Goal: Find specific page/section: Find specific page/section

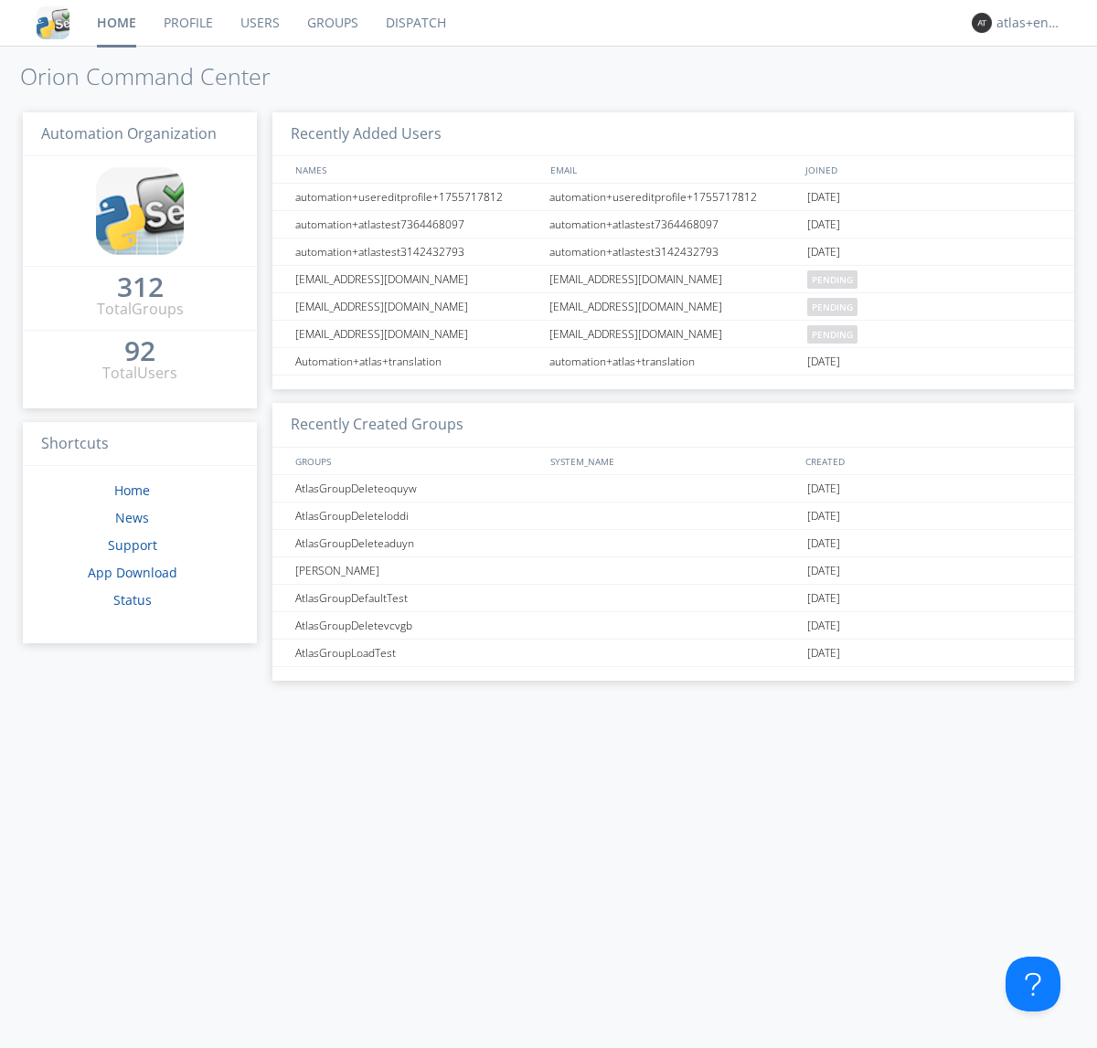
click at [414, 23] on link "Dispatch" at bounding box center [416, 23] width 88 height 46
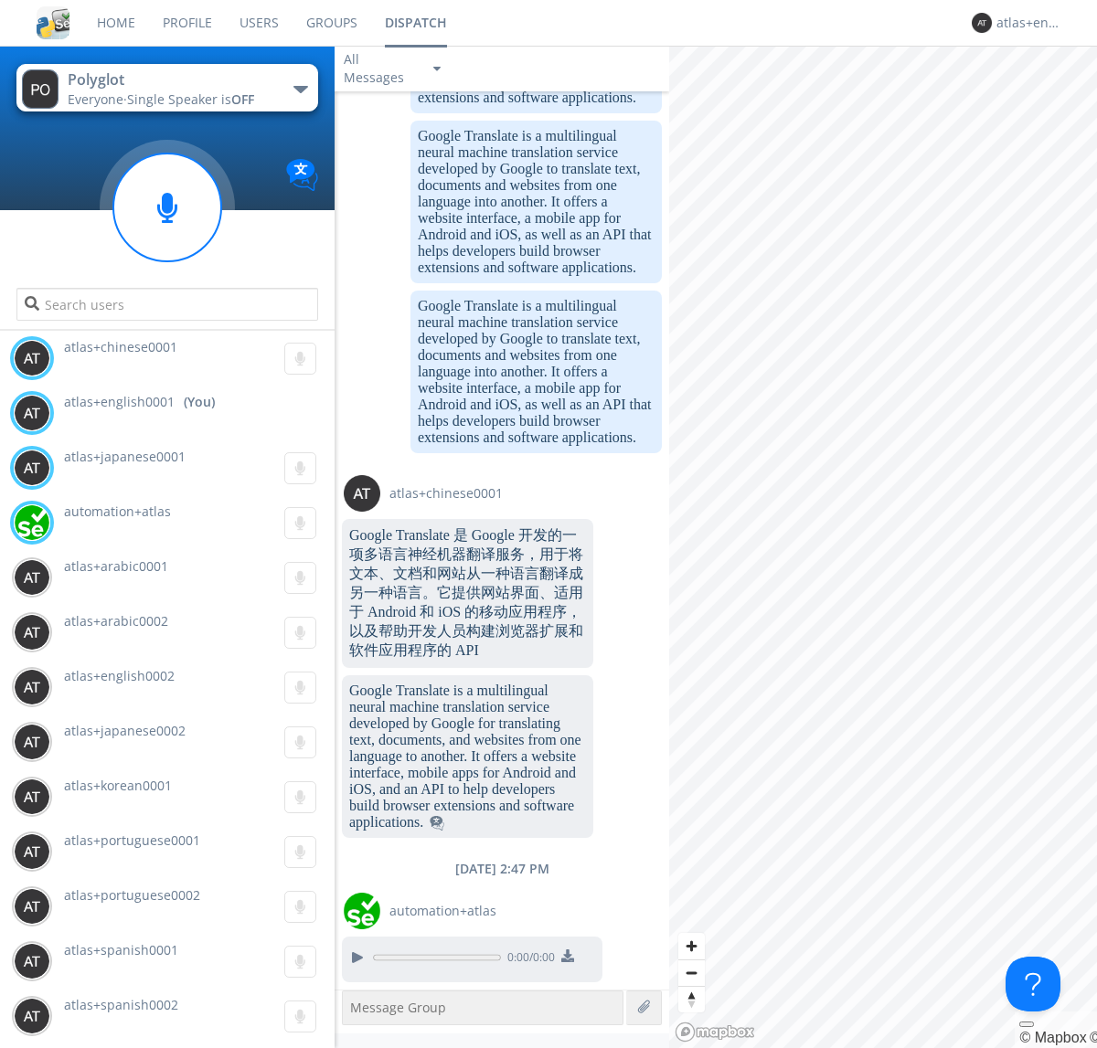
scroll to position [1507, 0]
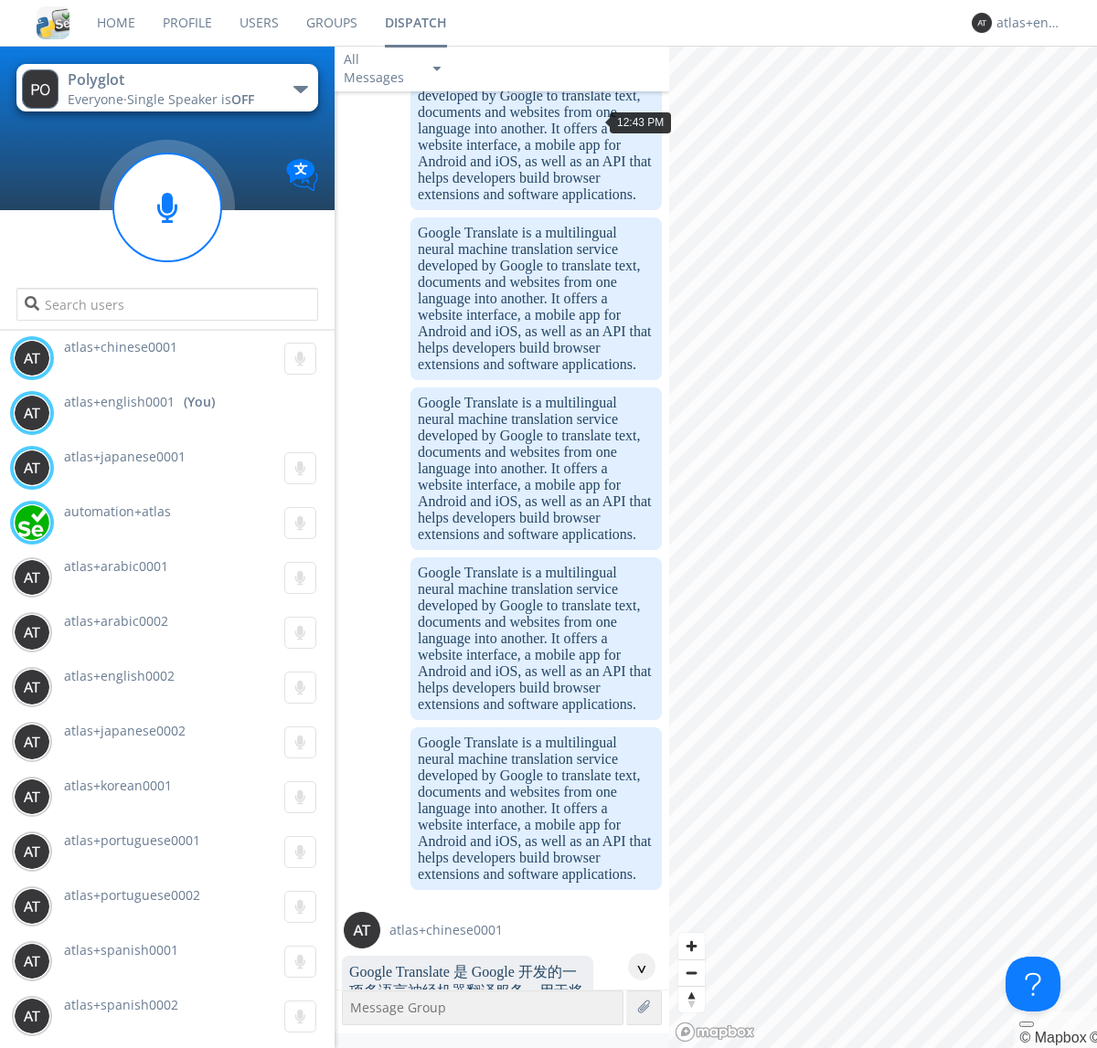
scroll to position [2398, 0]
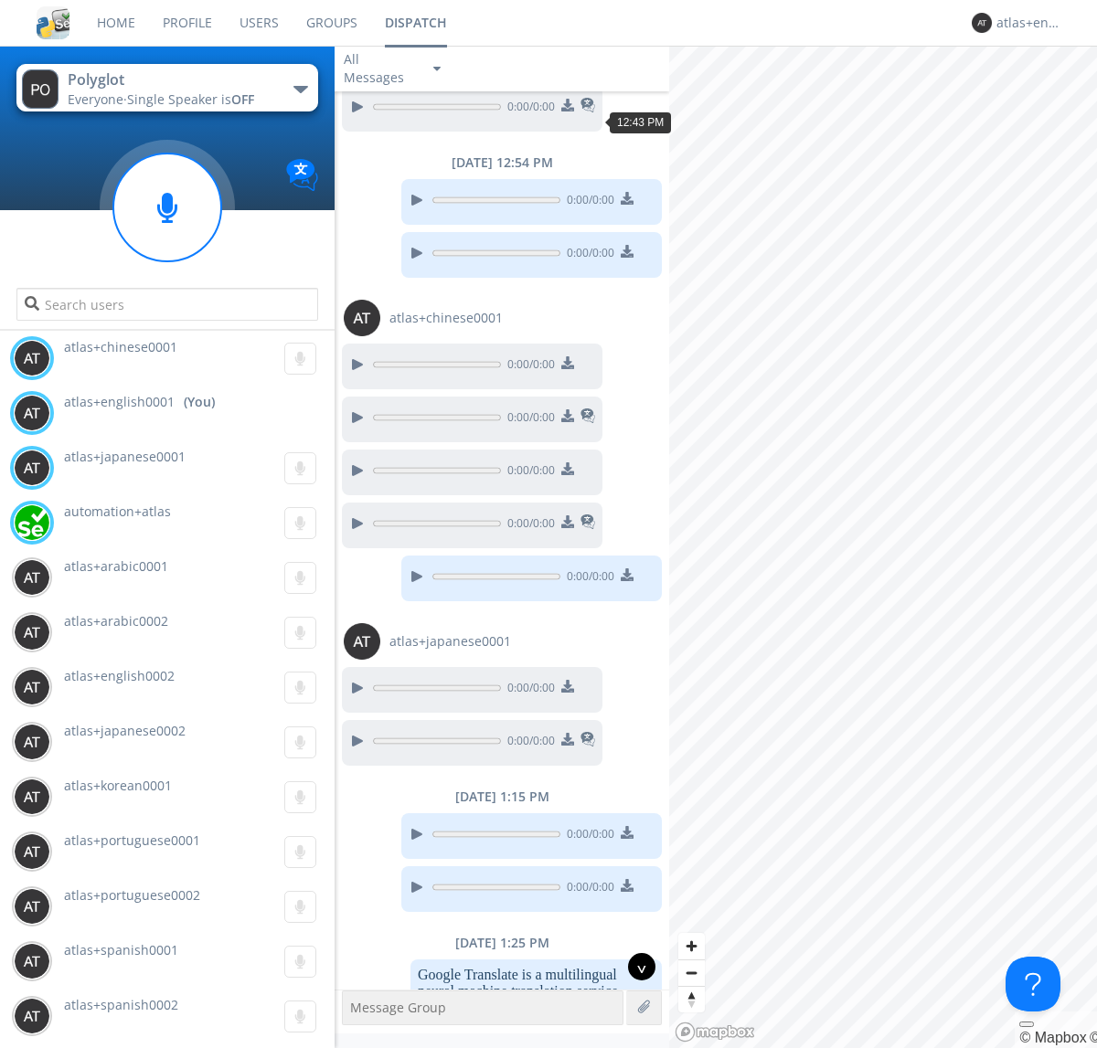
click at [634, 967] on div "^" at bounding box center [641, 966] width 27 height 27
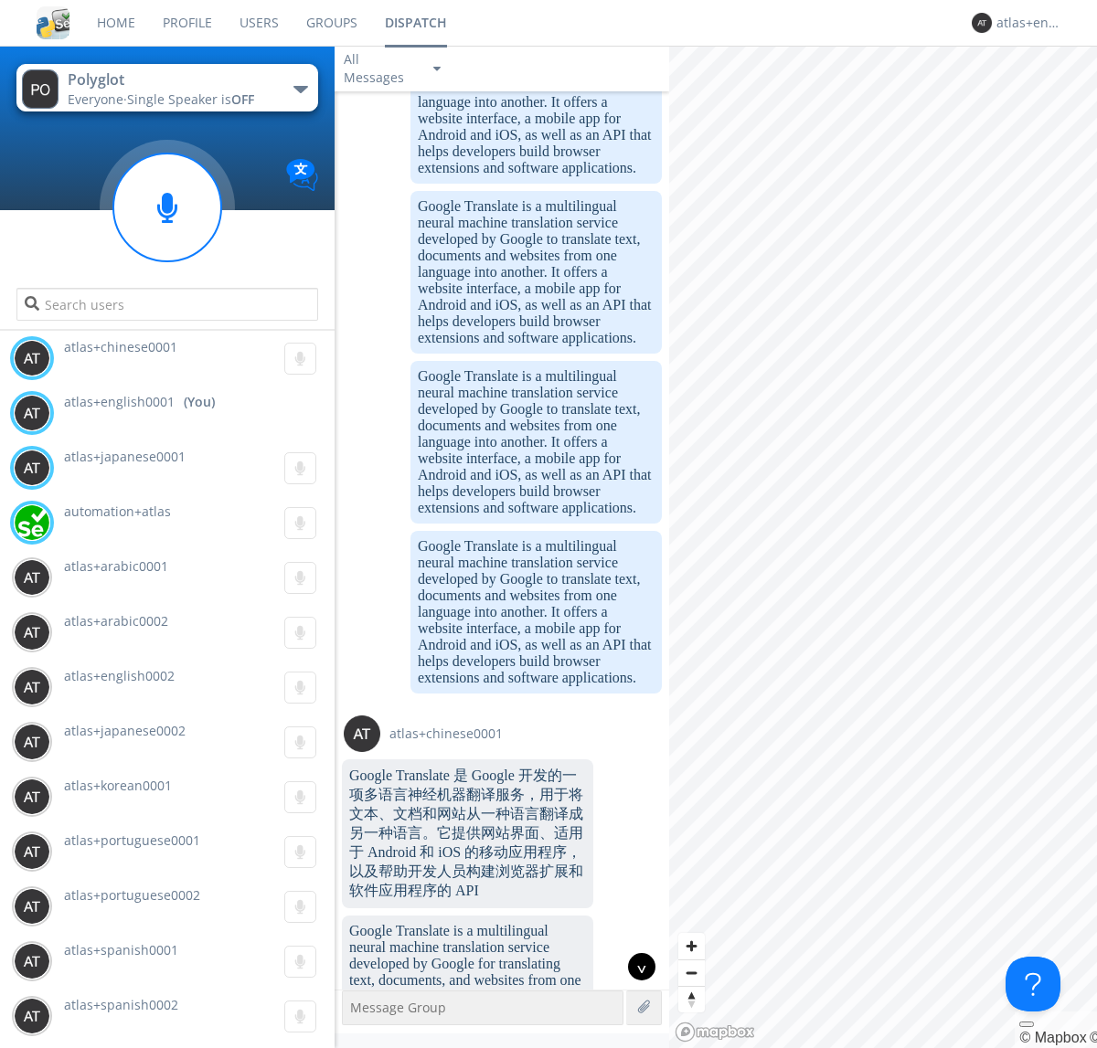
scroll to position [3766, 0]
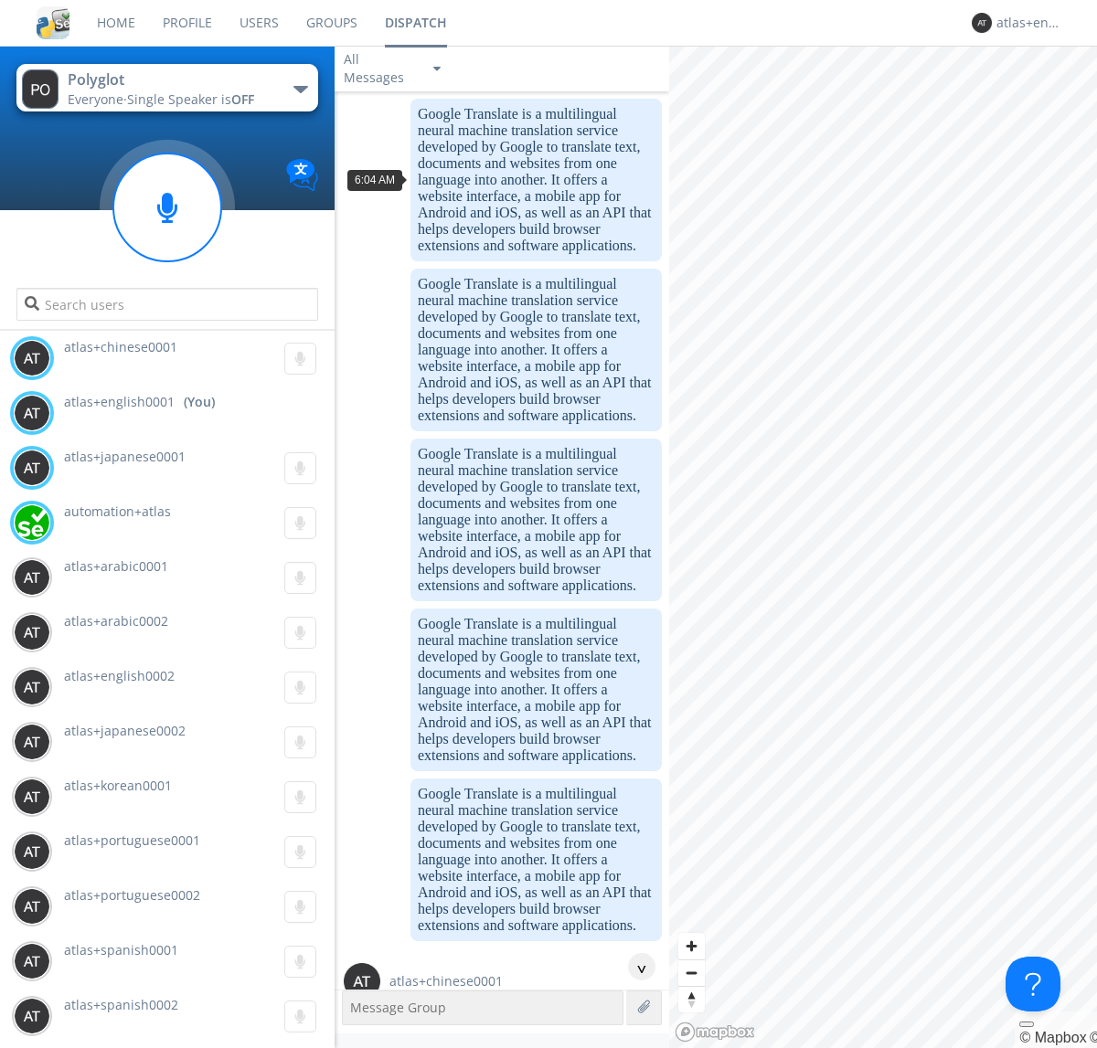
scroll to position [203, 0]
click at [634, 967] on div "^" at bounding box center [641, 966] width 27 height 27
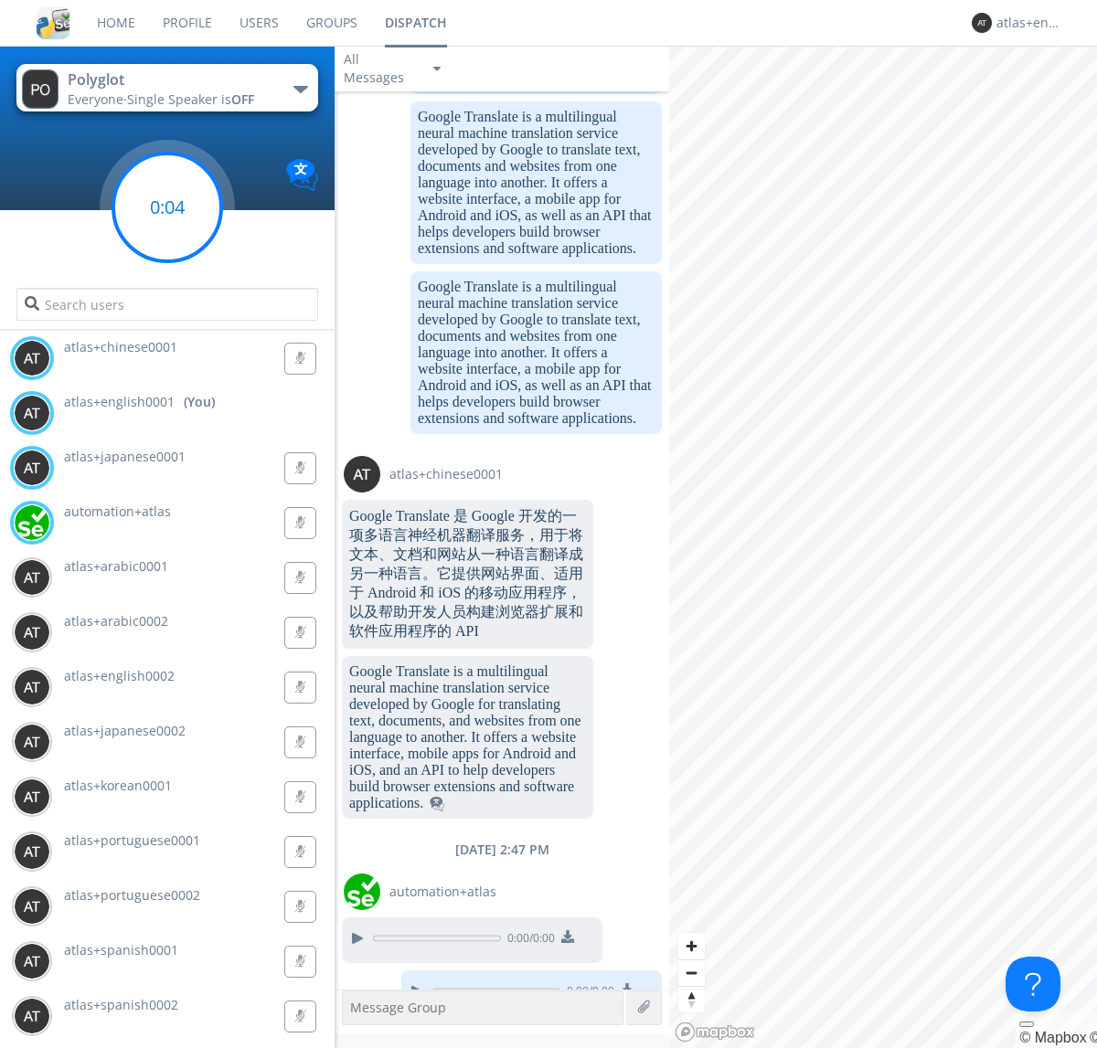
scroll to position [3934, 0]
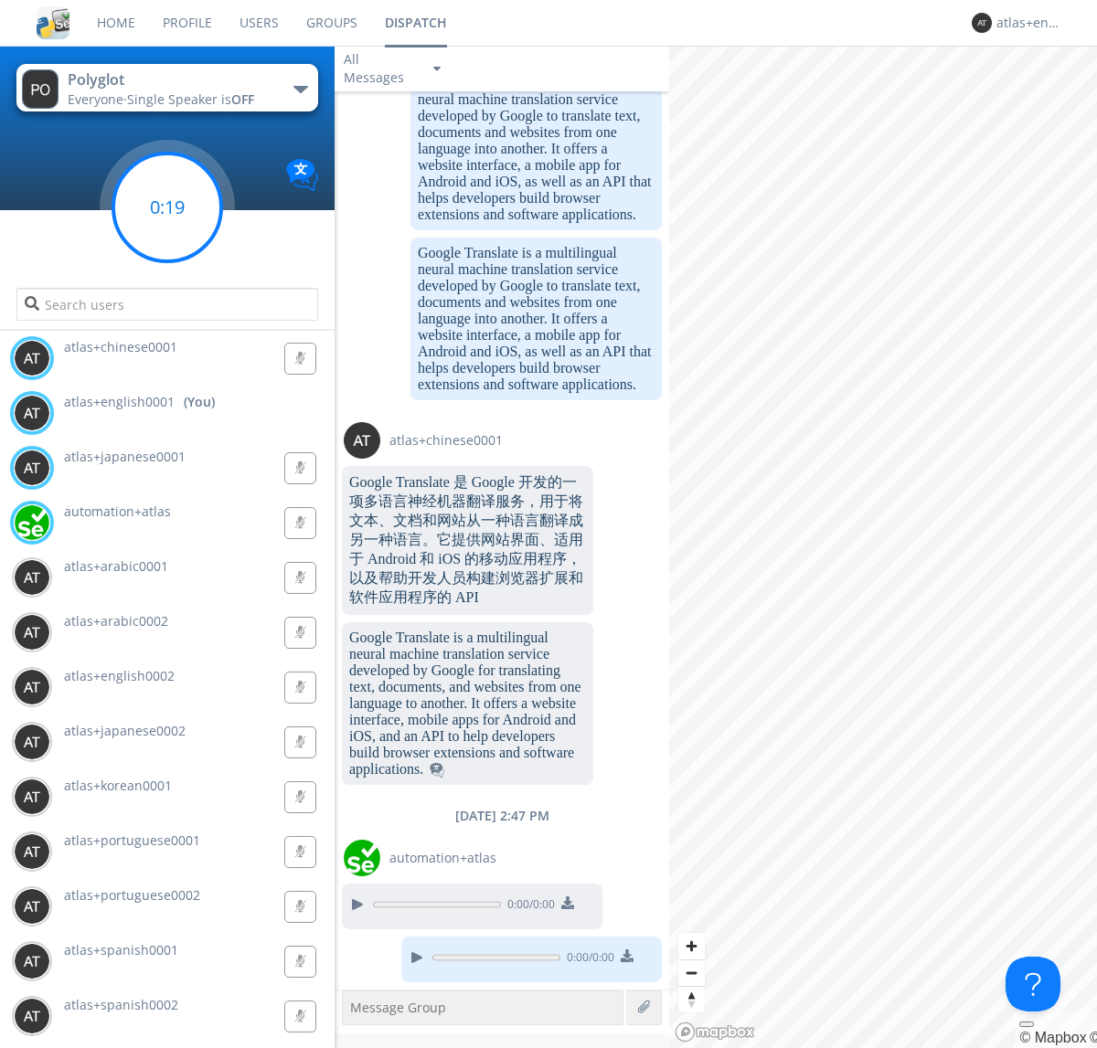
click at [167, 207] on g at bounding box center [167, 208] width 108 height 108
